Goal: Information Seeking & Learning: Learn about a topic

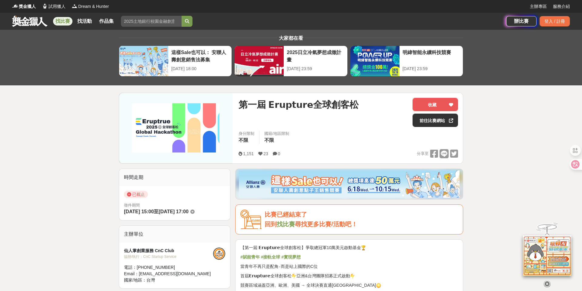
click at [60, 22] on link "找比賽" at bounding box center [62, 21] width 19 height 8
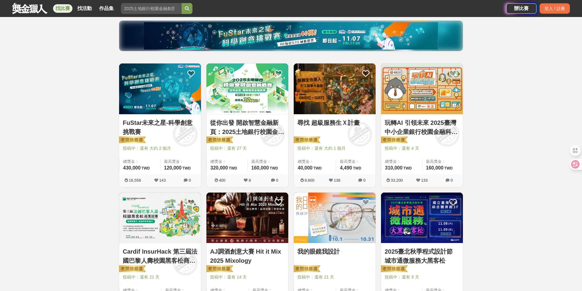
scroll to position [71, 0]
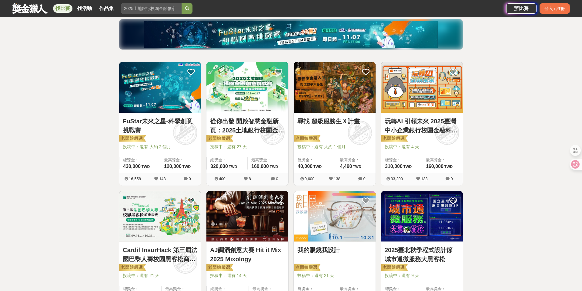
click at [171, 100] on img at bounding box center [160, 87] width 82 height 51
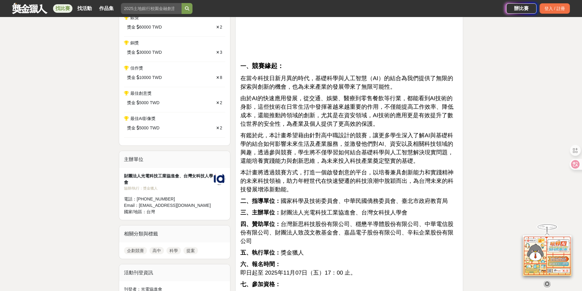
scroll to position [297, 0]
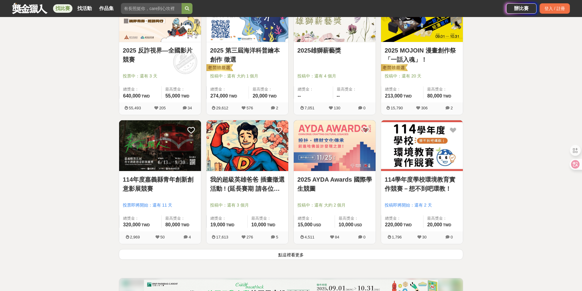
scroll to position [658, 0]
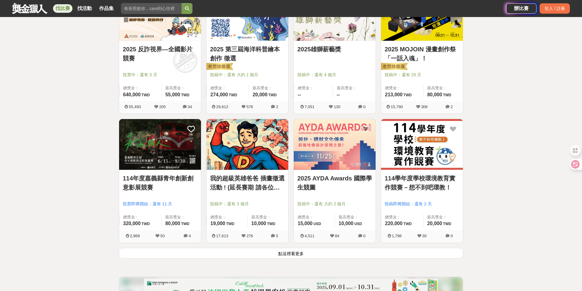
click at [146, 255] on button "點這裡看更多" at bounding box center [291, 252] width 345 height 11
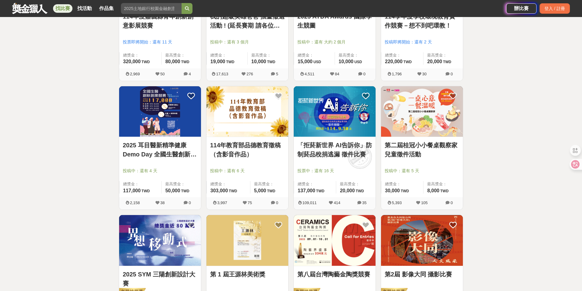
scroll to position [824, 0]
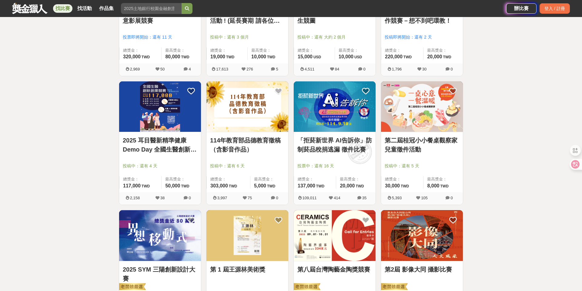
click at [148, 151] on link "2025 耳目醫新精準健康 Demo Day 全國生醫創新創業競賽" at bounding box center [160, 145] width 75 height 18
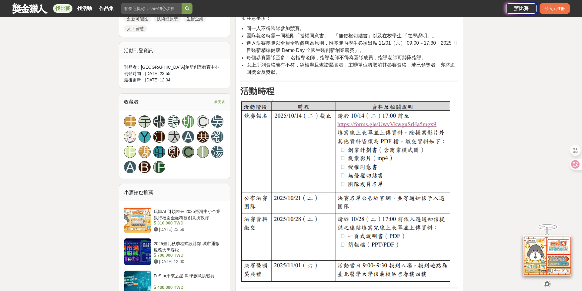
scroll to position [382, 0]
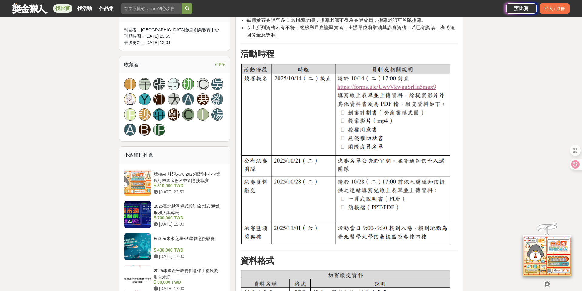
click at [369, 87] on img at bounding box center [345, 154] width 211 height 182
click at [378, 87] on img at bounding box center [345, 154] width 211 height 182
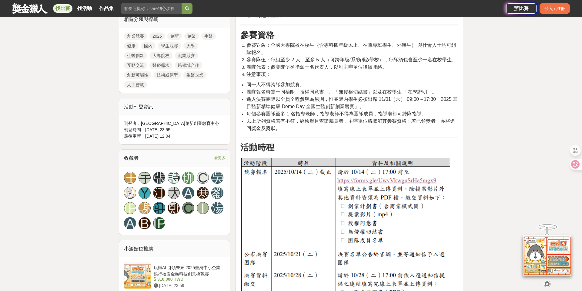
scroll to position [0, 0]
